Goal: Task Accomplishment & Management: Complete application form

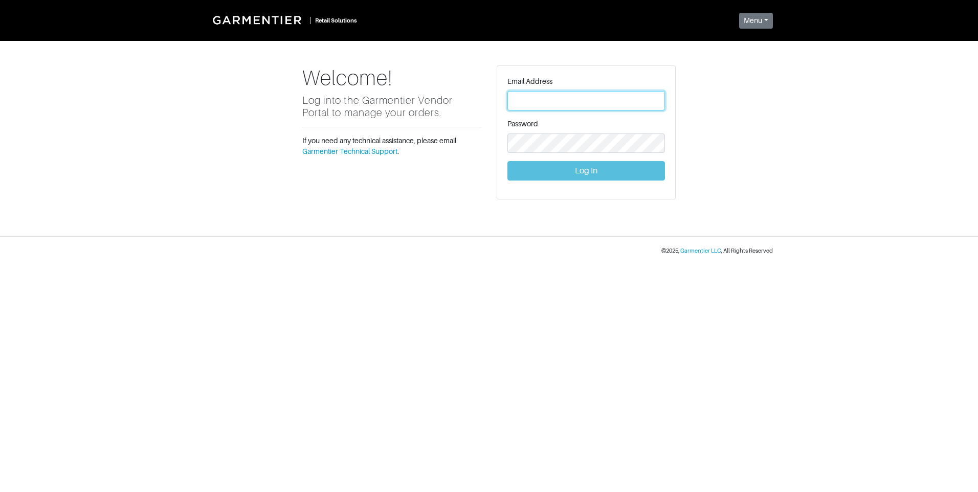
type input "[PERSON_NAME][EMAIL_ADDRESS][DOMAIN_NAME]"
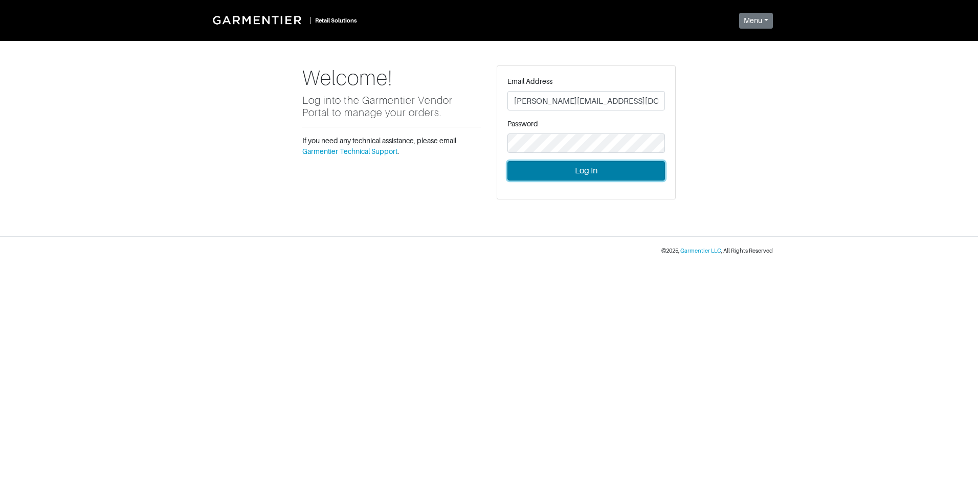
click at [611, 170] on button "Log In" at bounding box center [586, 170] width 158 height 19
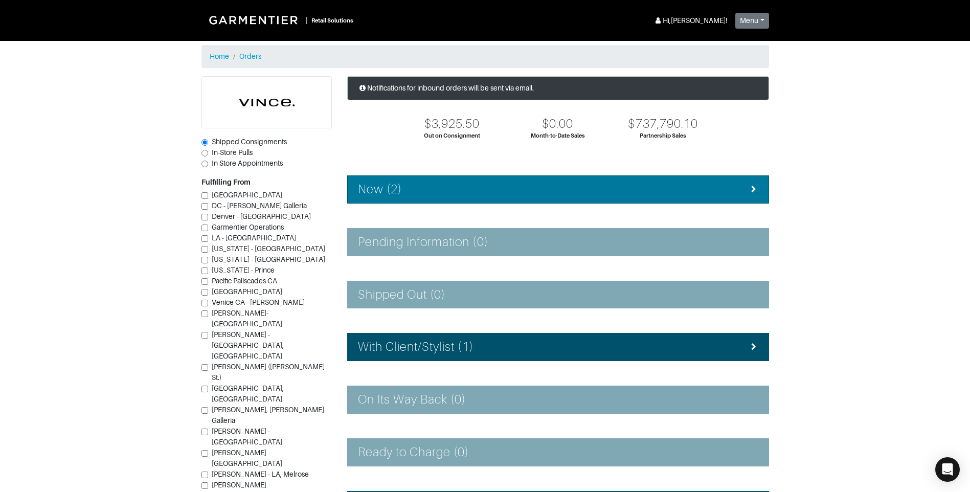
click at [565, 190] on div "New (2)" at bounding box center [558, 189] width 401 height 15
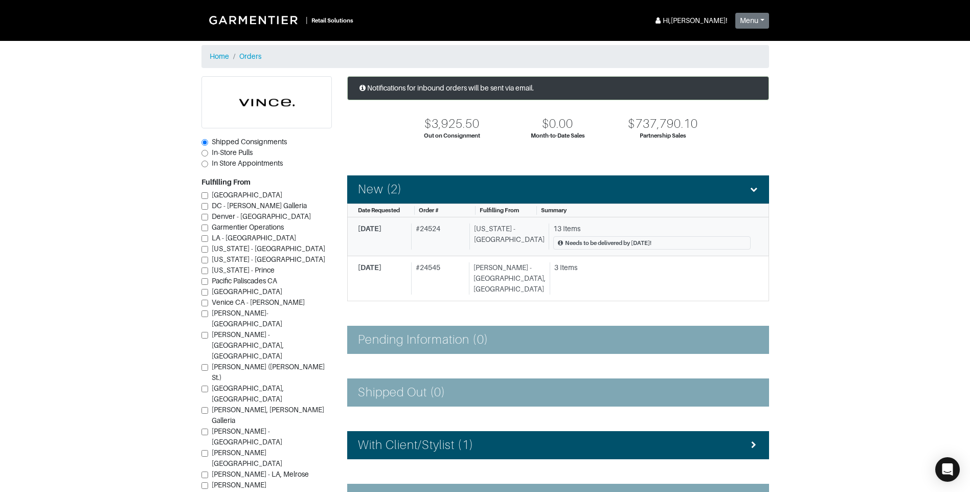
click at [437, 237] on div "# 24524" at bounding box center [438, 237] width 54 height 27
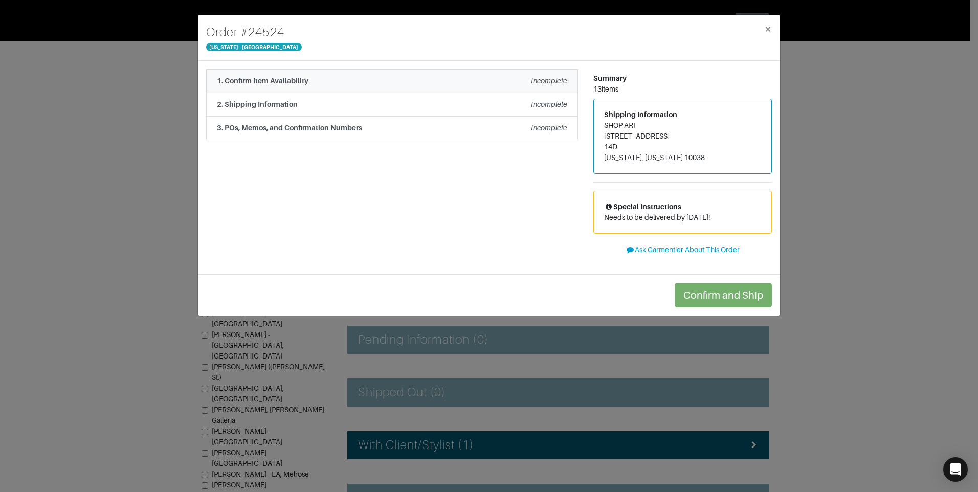
click at [405, 76] on div "1. Confirm Item Availability Incomplete" at bounding box center [392, 81] width 350 height 11
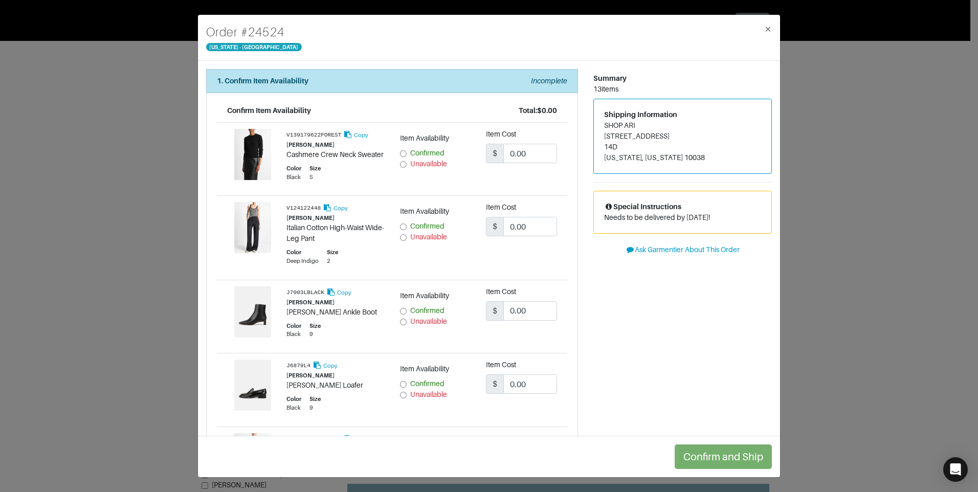
click at [402, 150] on input "Confirmed" at bounding box center [403, 153] width 7 height 7
radio input "true"
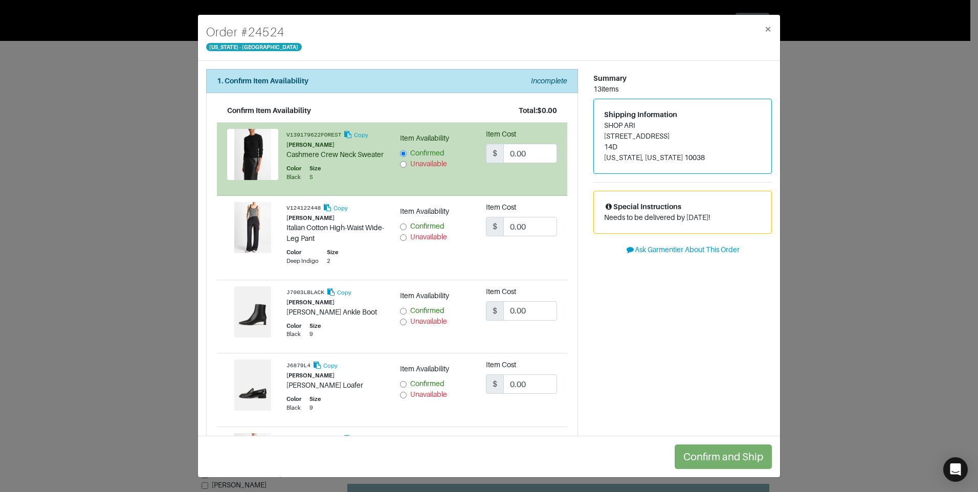
click at [401, 241] on input "Unavailable" at bounding box center [403, 237] width 7 height 7
radio input "true"
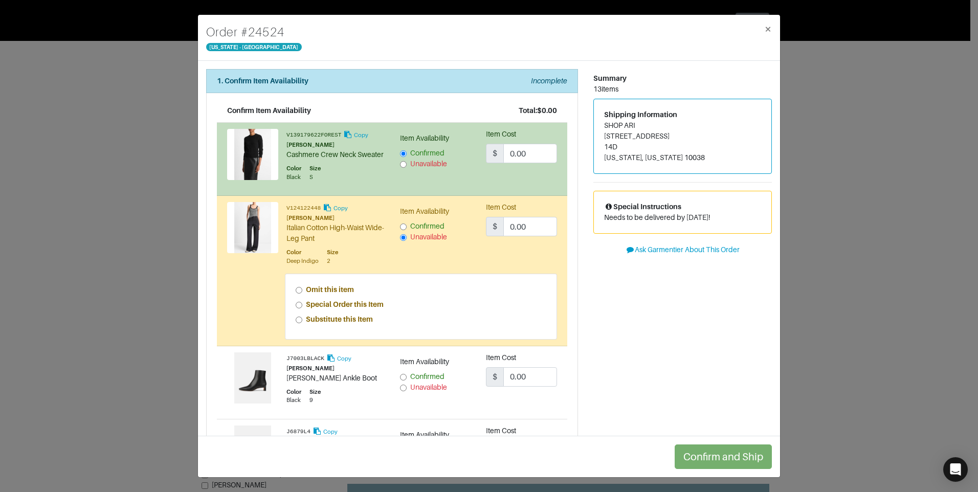
click at [298, 308] on input "Special Order this Item" at bounding box center [299, 305] width 7 height 7
radio input "true"
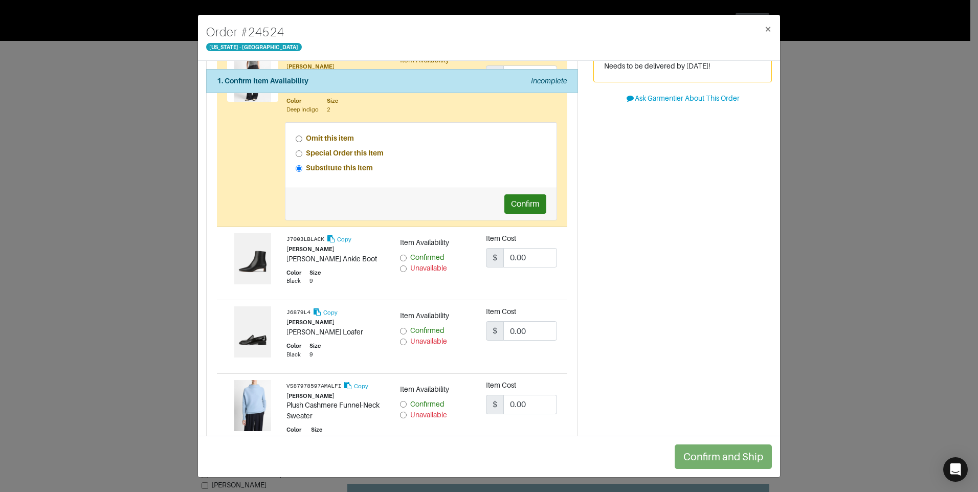
scroll to position [153, 0]
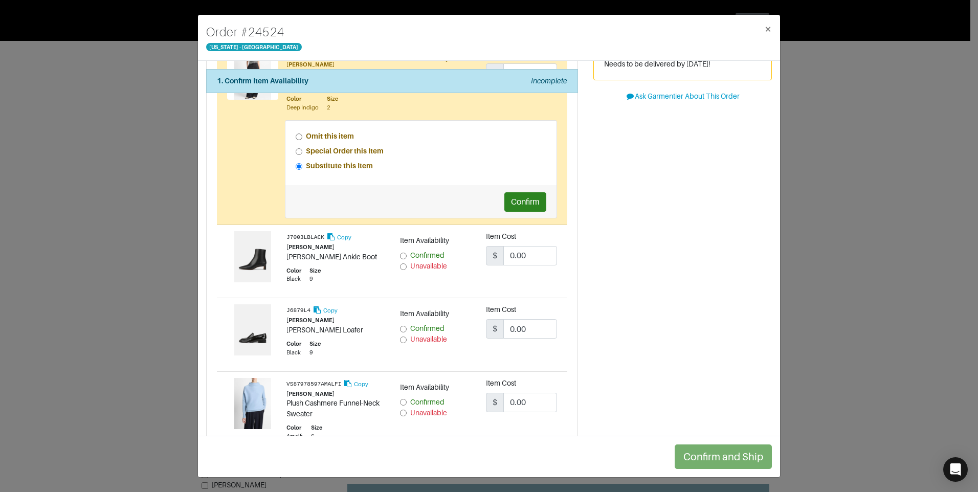
click at [400, 259] on input "Confirmed" at bounding box center [403, 256] width 7 height 7
radio input "true"
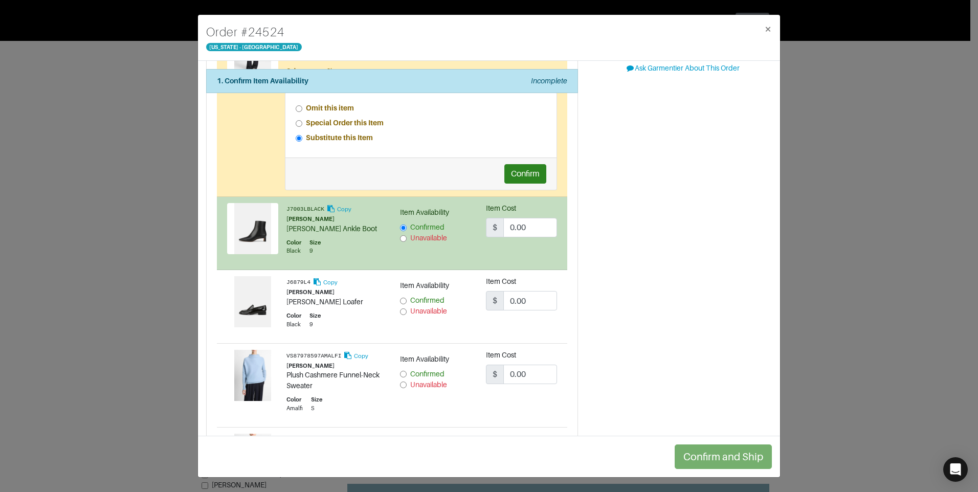
scroll to position [205, 0]
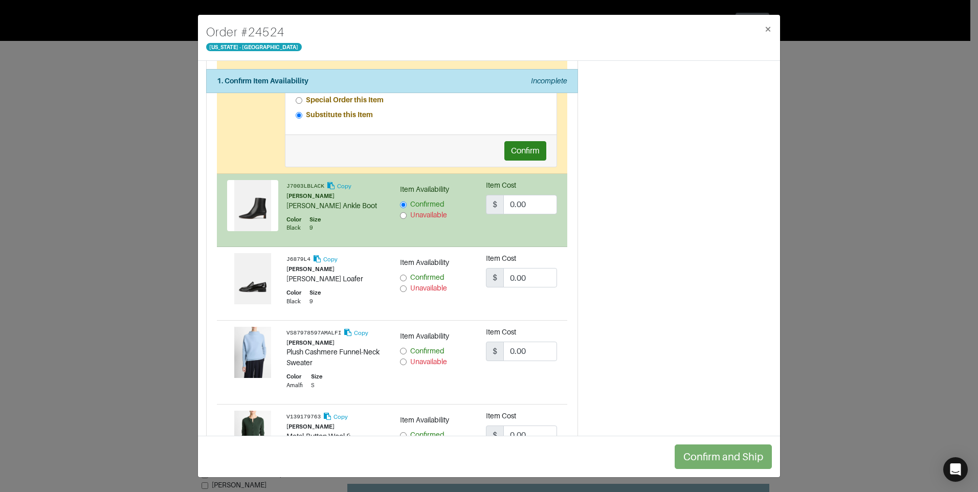
click at [400, 281] on input "Confirmed" at bounding box center [403, 278] width 7 height 7
radio input "true"
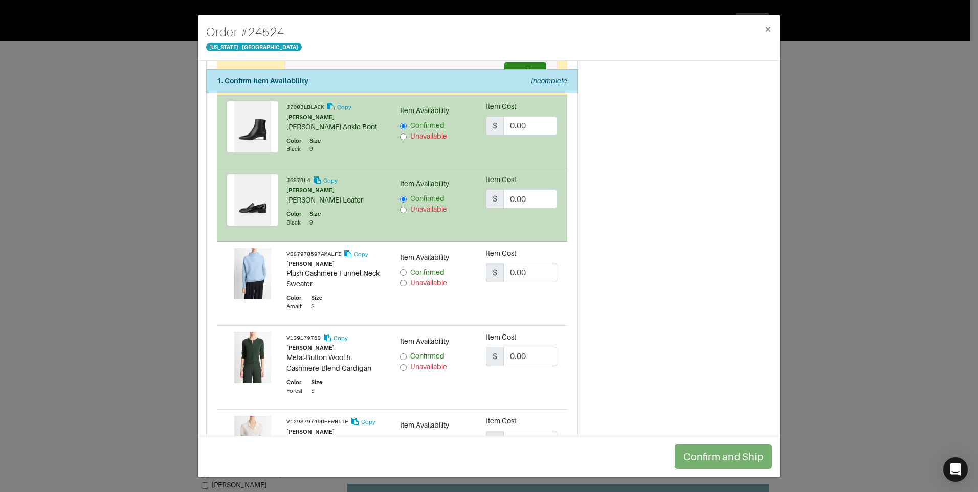
scroll to position [307, 0]
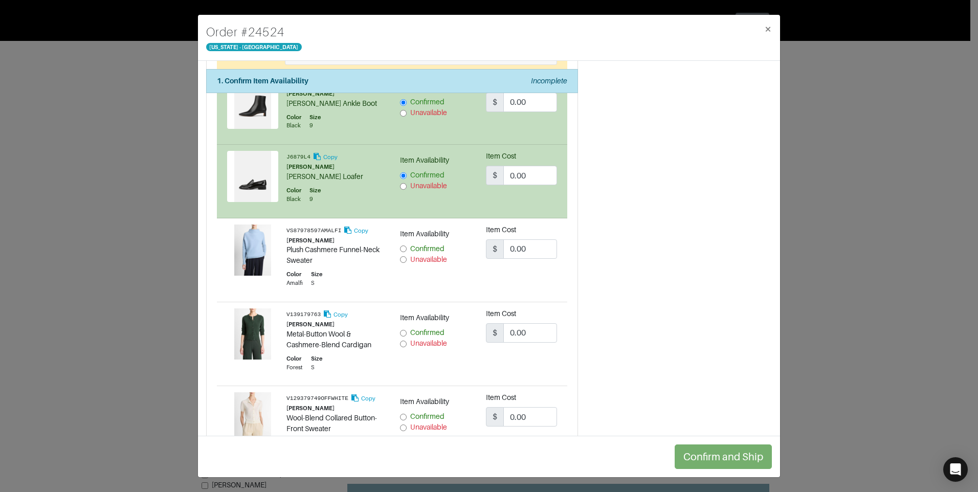
click at [400, 252] on input "Confirmed" at bounding box center [403, 249] width 7 height 7
radio input "true"
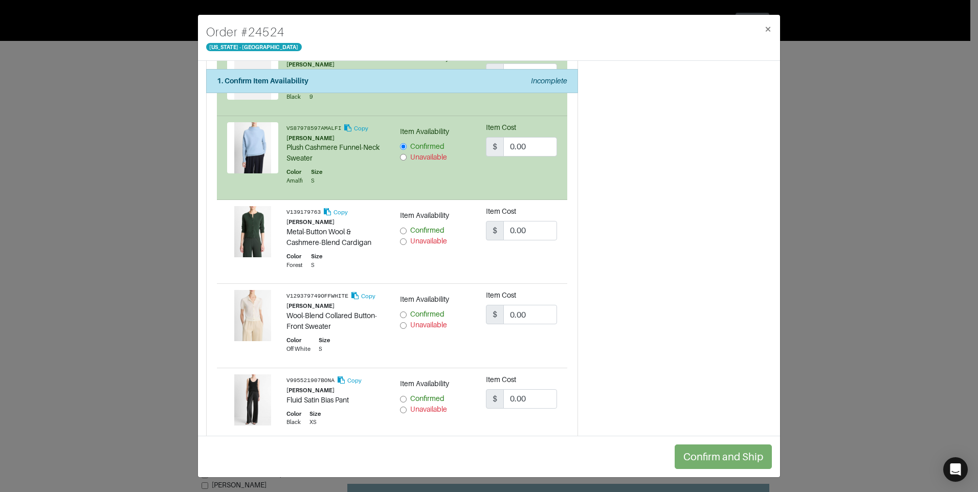
scroll to position [460, 0]
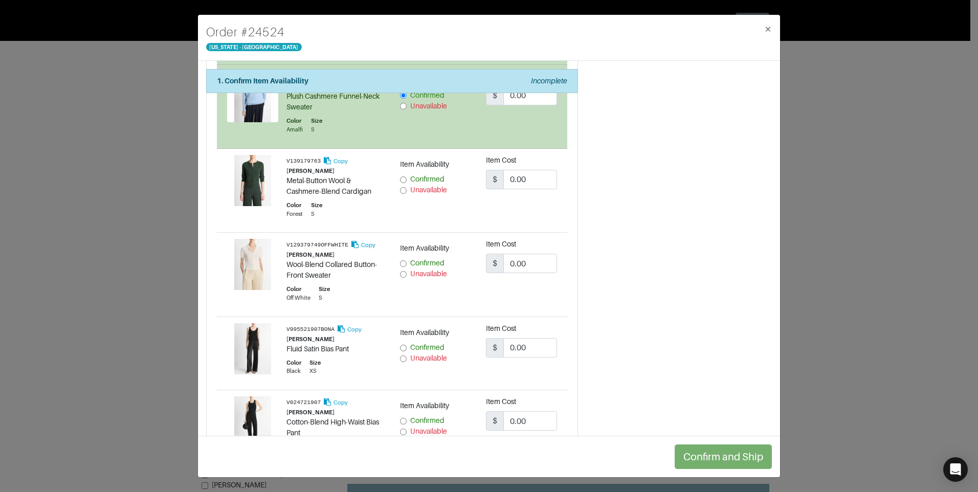
click at [400, 183] on input "Confirmed" at bounding box center [403, 179] width 7 height 7
radio input "true"
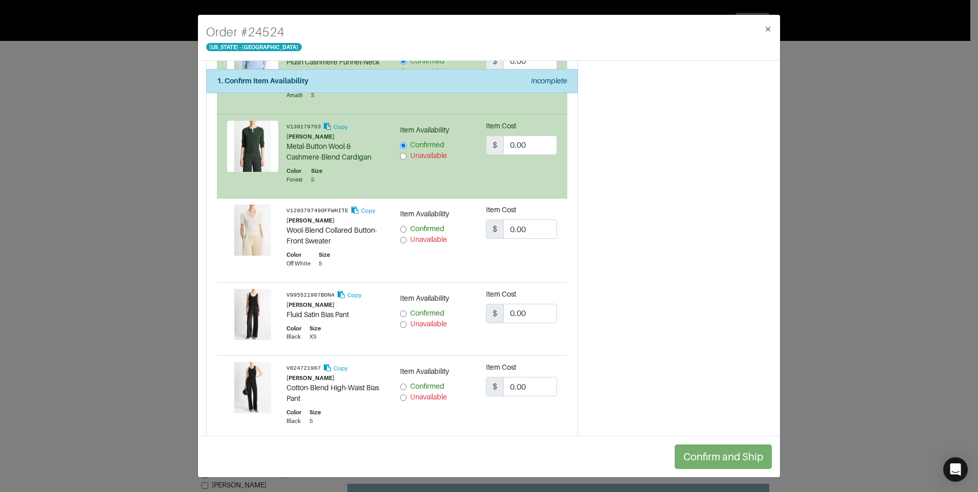
scroll to position [512, 0]
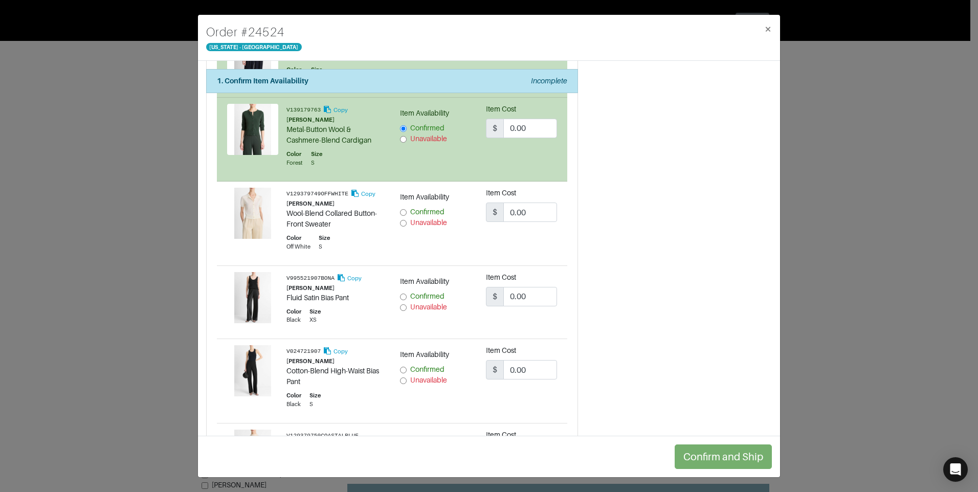
click at [403, 227] on input "Unavailable" at bounding box center [403, 223] width 7 height 7
radio input "true"
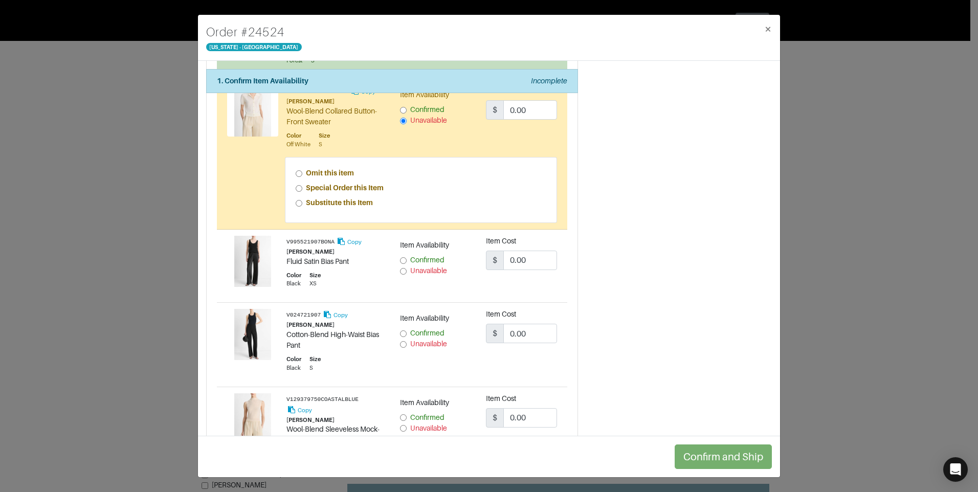
scroll to position [665, 0]
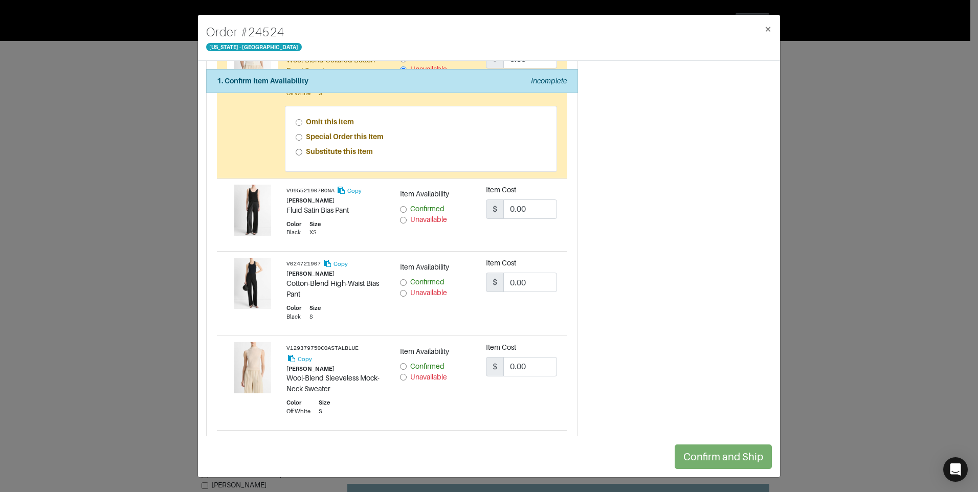
click at [402, 224] on input "Unavailable" at bounding box center [403, 220] width 7 height 7
radio input "true"
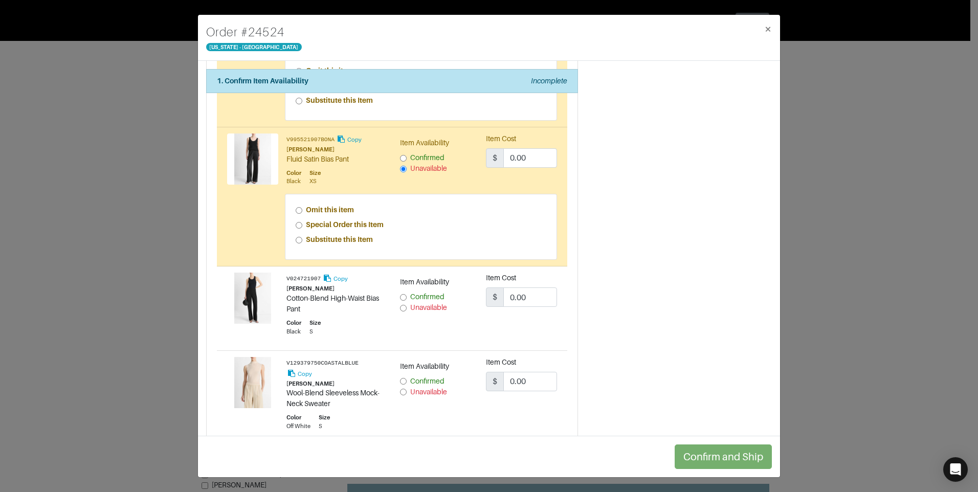
scroll to position [767, 0]
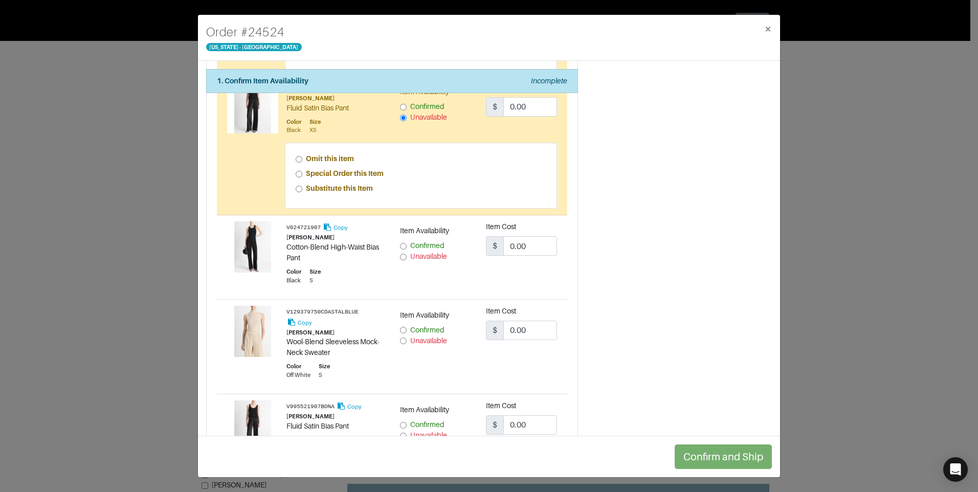
click at [400, 260] on input "Unavailable" at bounding box center [403, 257] width 7 height 7
radio input "true"
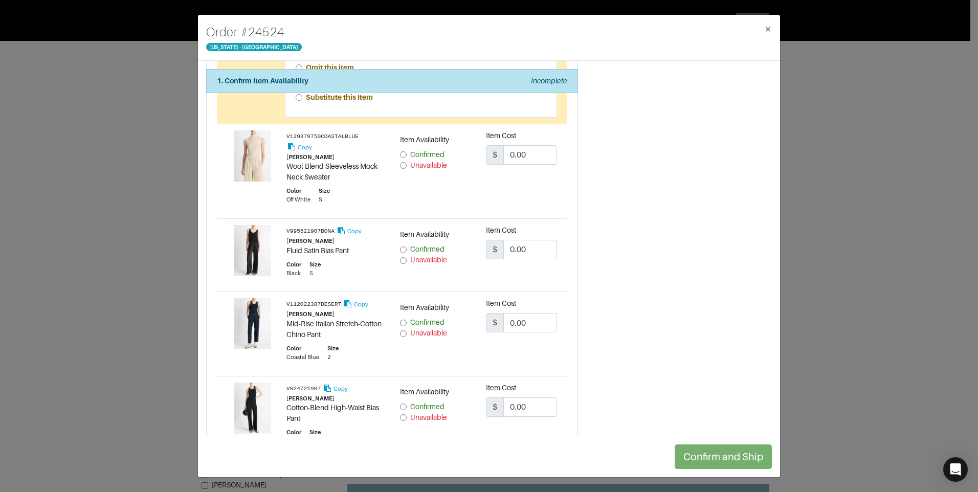
scroll to position [1023, 0]
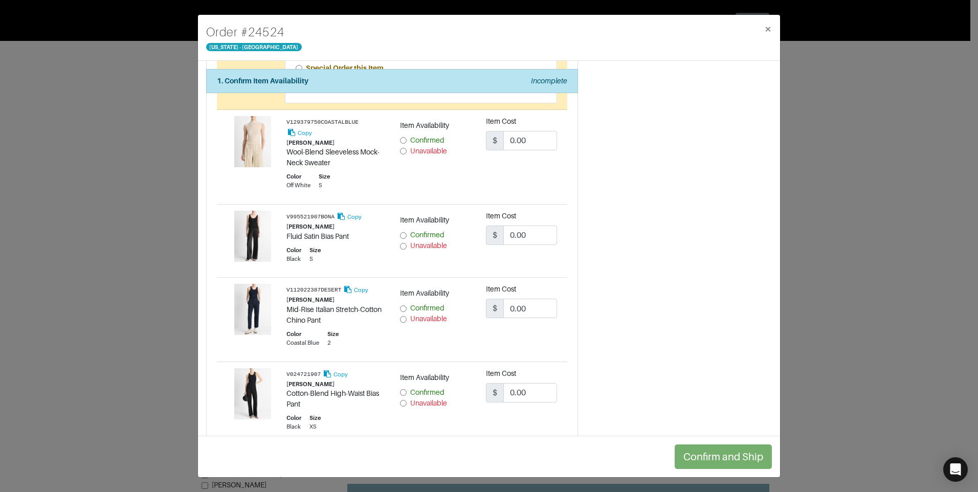
click at [400, 144] on input "Confirmed" at bounding box center [403, 140] width 7 height 7
radio input "true"
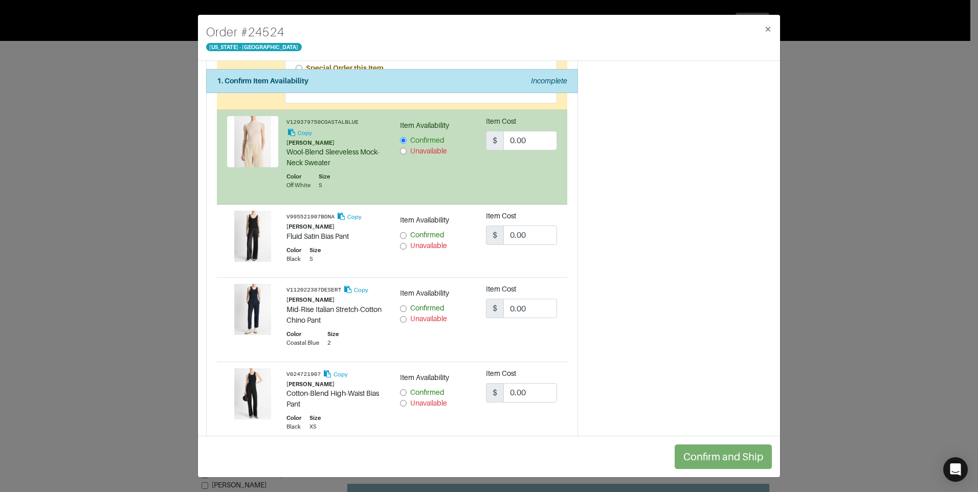
click at [403, 237] on input "Confirmed" at bounding box center [403, 235] width 7 height 7
radio input "true"
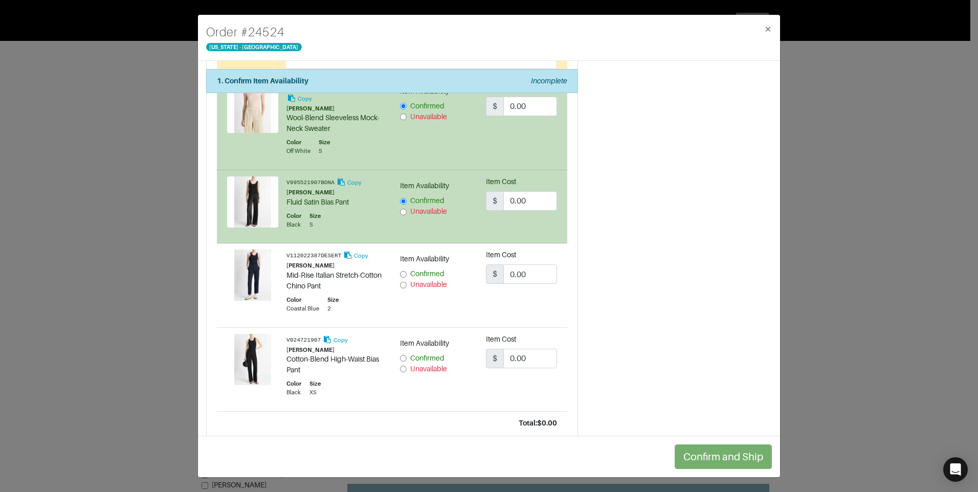
scroll to position [1125, 0]
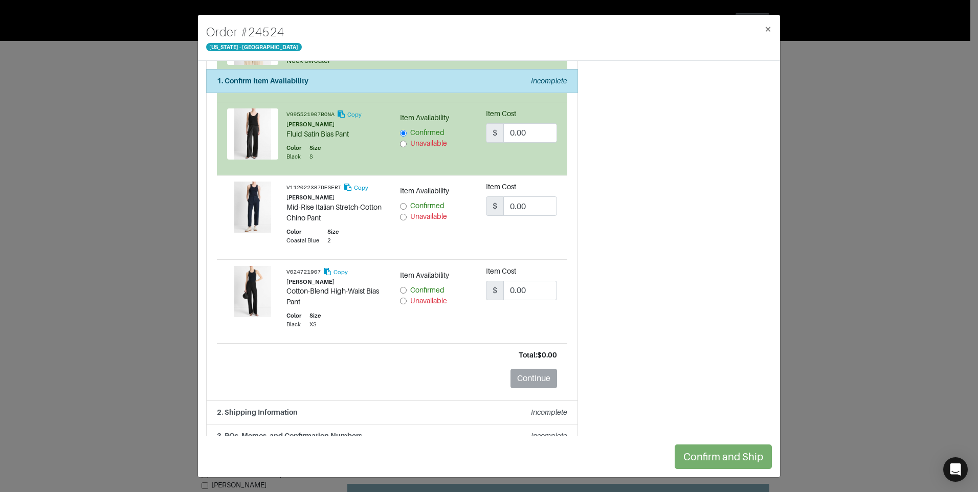
click at [401, 206] on input "Confirmed" at bounding box center [403, 206] width 7 height 7
radio input "true"
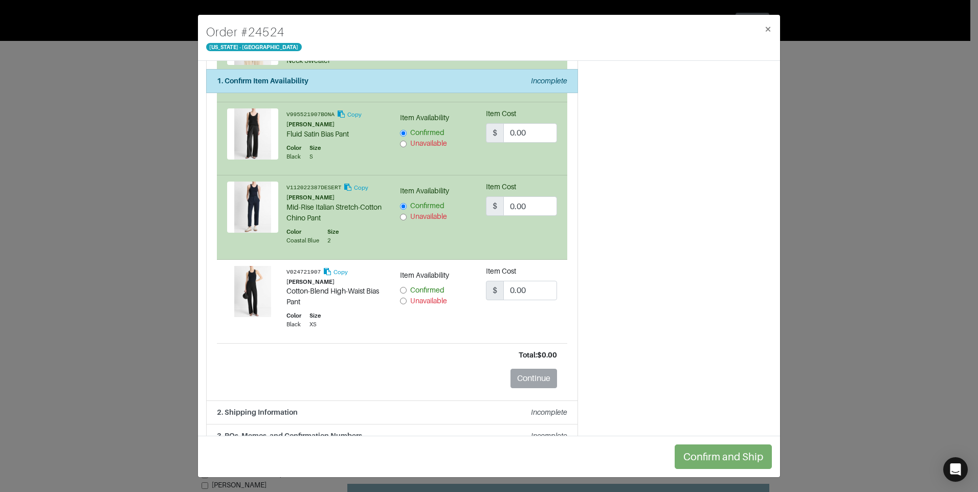
click at [403, 290] on input "Confirmed" at bounding box center [403, 290] width 7 height 7
radio input "true"
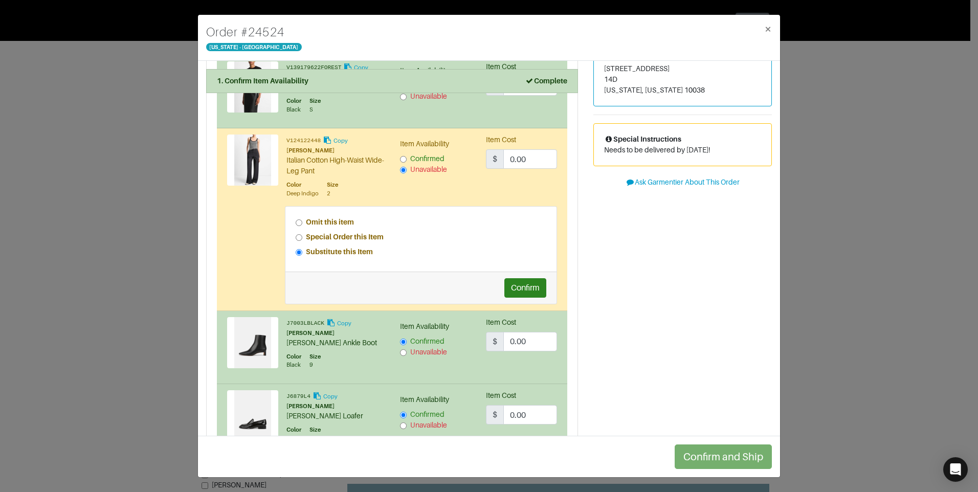
scroll to position [0, 0]
